Goal: Task Accomplishment & Management: Manage account settings

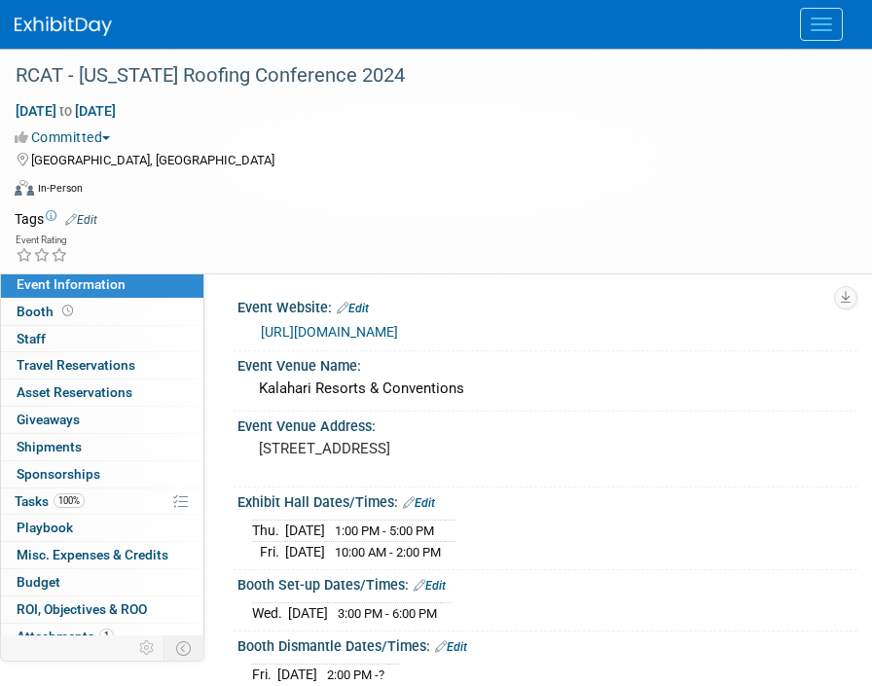
click at [75, 31] on img at bounding box center [63, 26] width 97 height 19
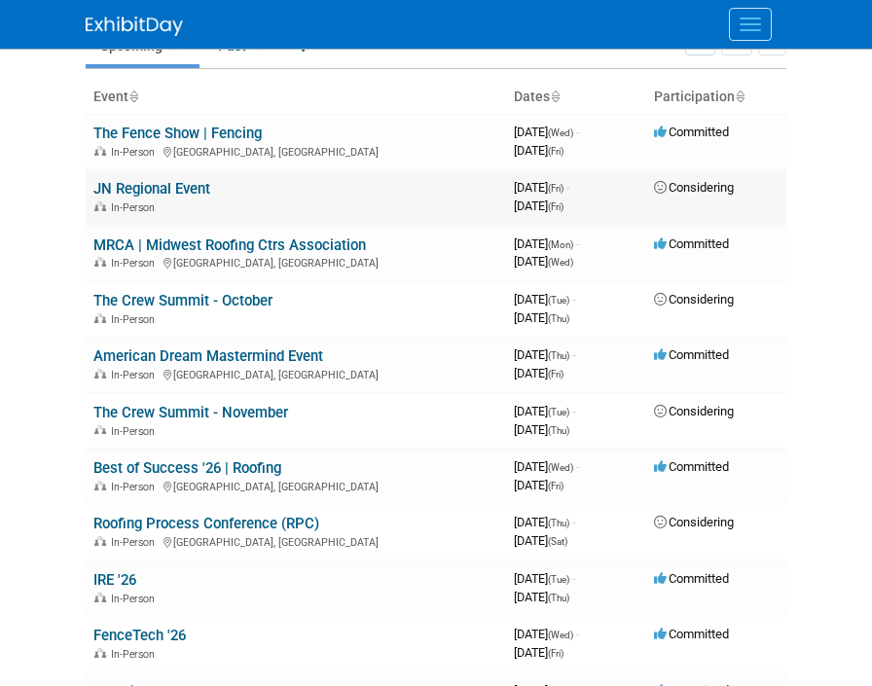
scroll to position [100, 0]
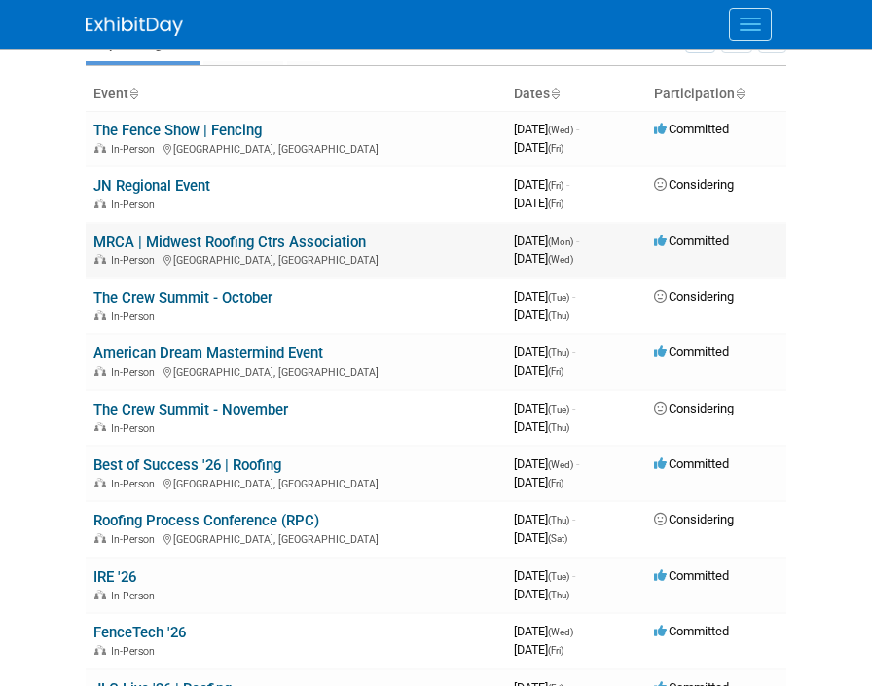
click at [190, 258] on div "In-Person [GEOGRAPHIC_DATA], [GEOGRAPHIC_DATA]" at bounding box center [295, 259] width 405 height 16
click at [190, 244] on link "MRCA | Midwest Roofing Ctrs Association" at bounding box center [229, 243] width 273 height 18
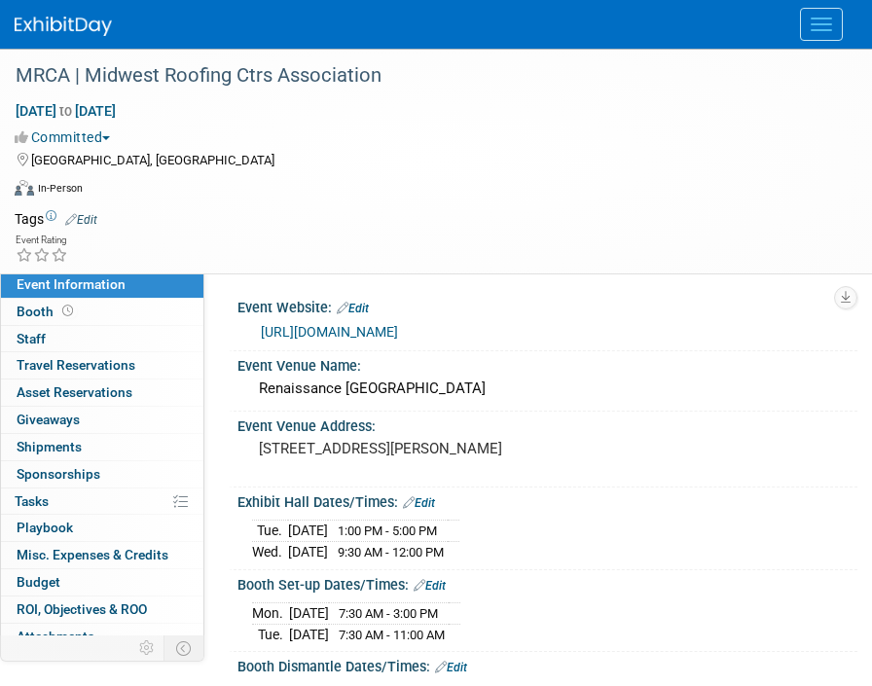
click at [361, 332] on link "https://associationdatabase.com/aws/MRCA/pt/sp/conference" at bounding box center [329, 332] width 137 height 16
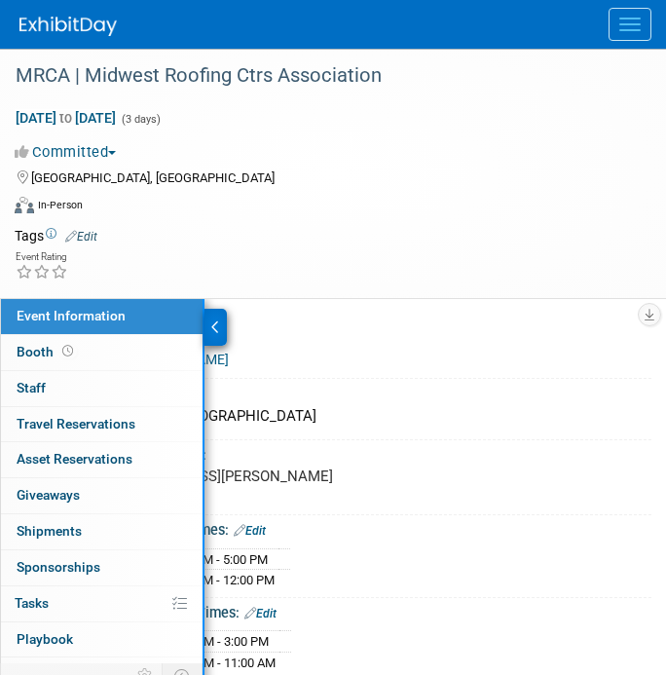
click at [216, 327] on icon at bounding box center [215, 327] width 9 height 14
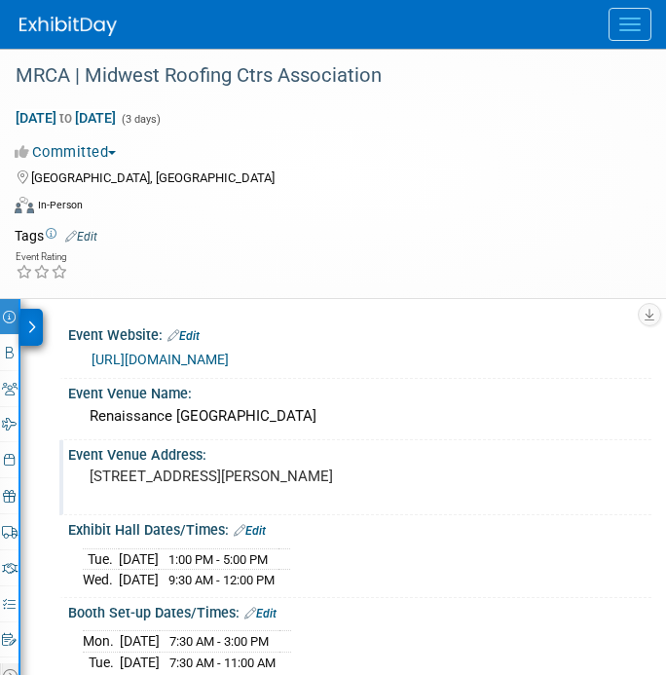
drag, startPoint x: 359, startPoint y: 472, endPoint x: 128, endPoint y: 466, distance: 231.8
click at [128, 467] on pre "1551 Thoreau Dr N, Shaumburg, IL 60173" at bounding box center [360, 476] width 540 height 18
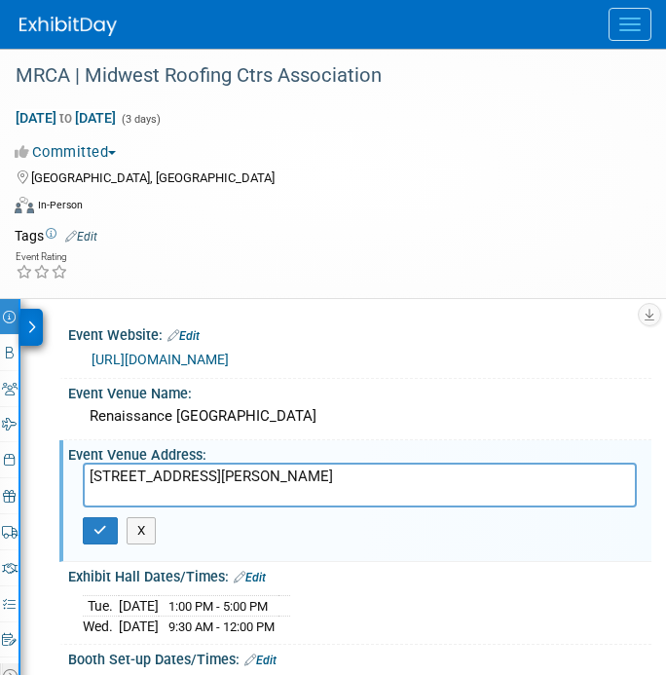
click at [92, 473] on textarea "1551 Thoreau Dr N, Shaumburg, IL 60173" at bounding box center [360, 484] width 554 height 45
drag, startPoint x: 92, startPoint y: 473, endPoint x: 378, endPoint y: 465, distance: 285.3
click at [378, 465] on textarea "1551 Thoreau Dr N, Shaumburg, IL 60173" at bounding box center [360, 484] width 554 height 45
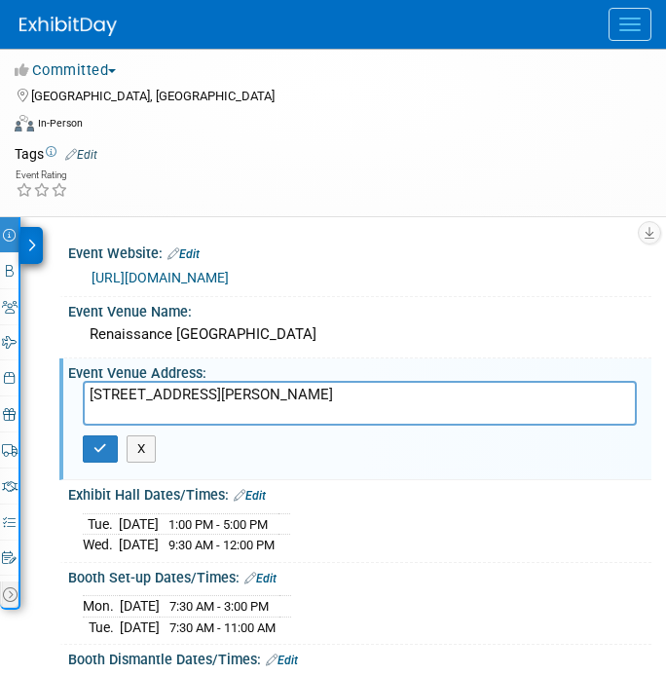
scroll to position [96, 0]
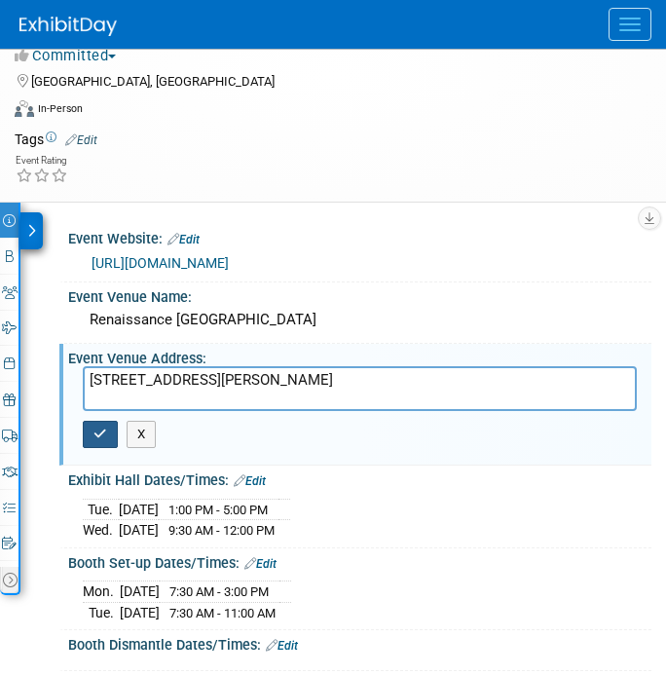
click at [106, 432] on button "button" at bounding box center [100, 434] width 35 height 27
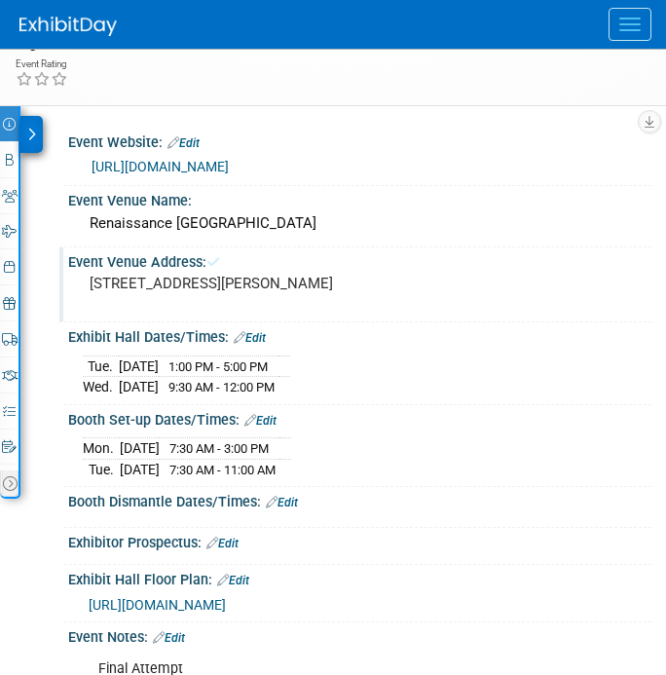
scroll to position [194, 0]
